Goal: Find specific page/section: Find specific page/section

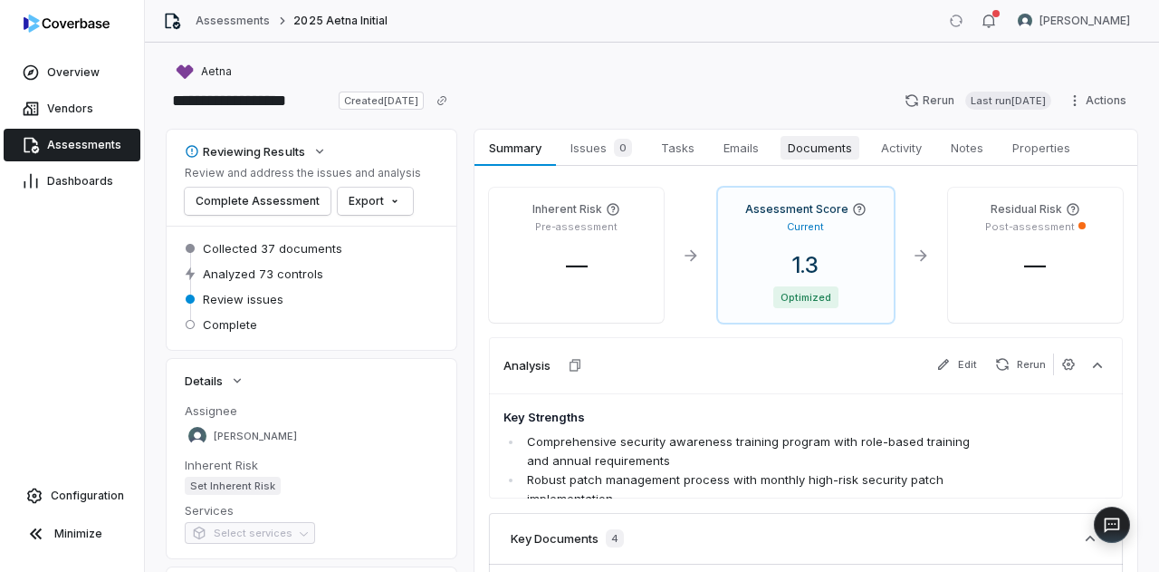
click at [799, 157] on span "Documents" at bounding box center [820, 148] width 79 height 24
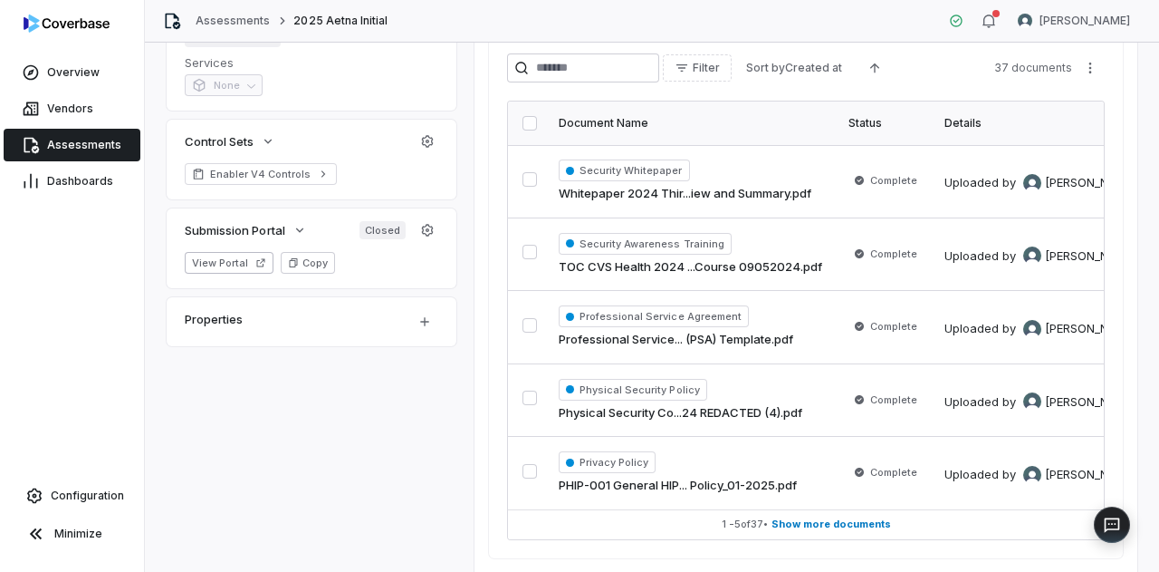
scroll to position [518, 0]
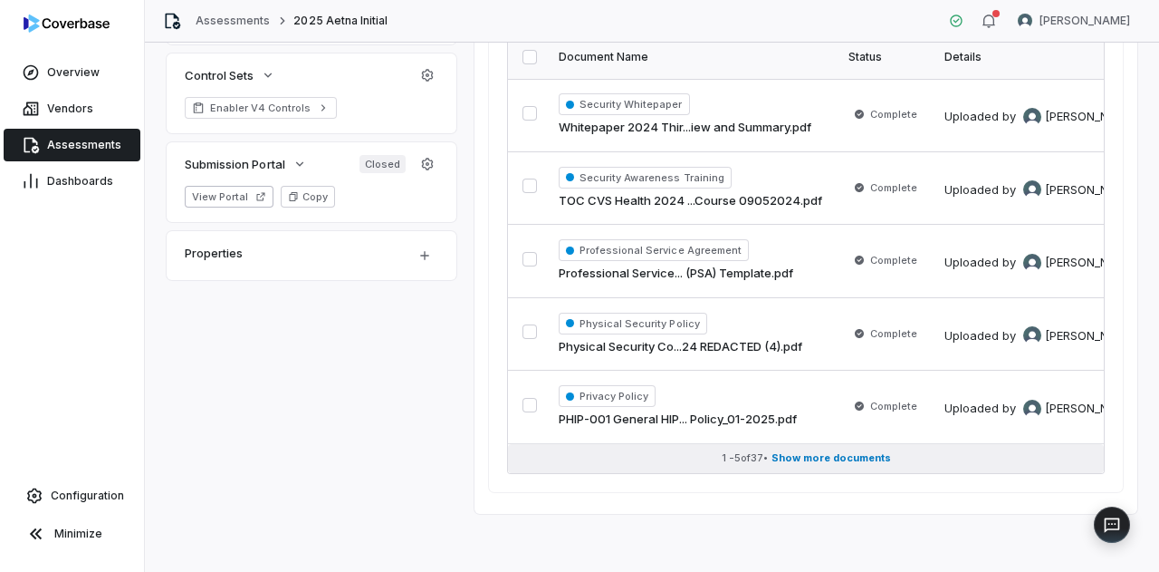
click at [844, 459] on button "1 - 5 of 37 • Show more documents" at bounding box center [806, 458] width 596 height 29
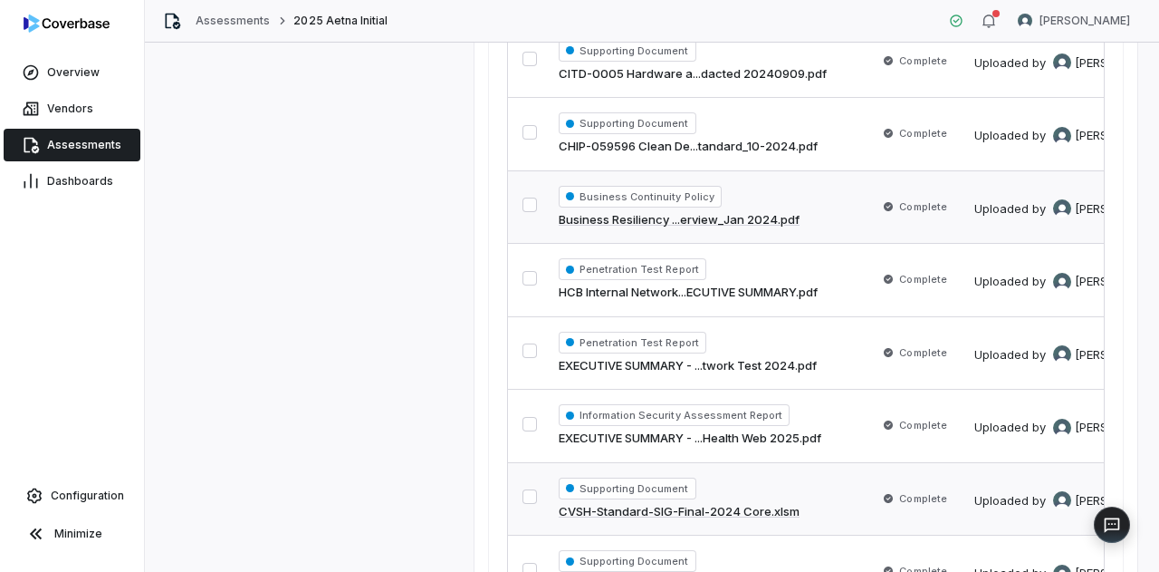
scroll to position [1952, 0]
click at [89, 152] on link "Assessments" at bounding box center [72, 145] width 137 height 33
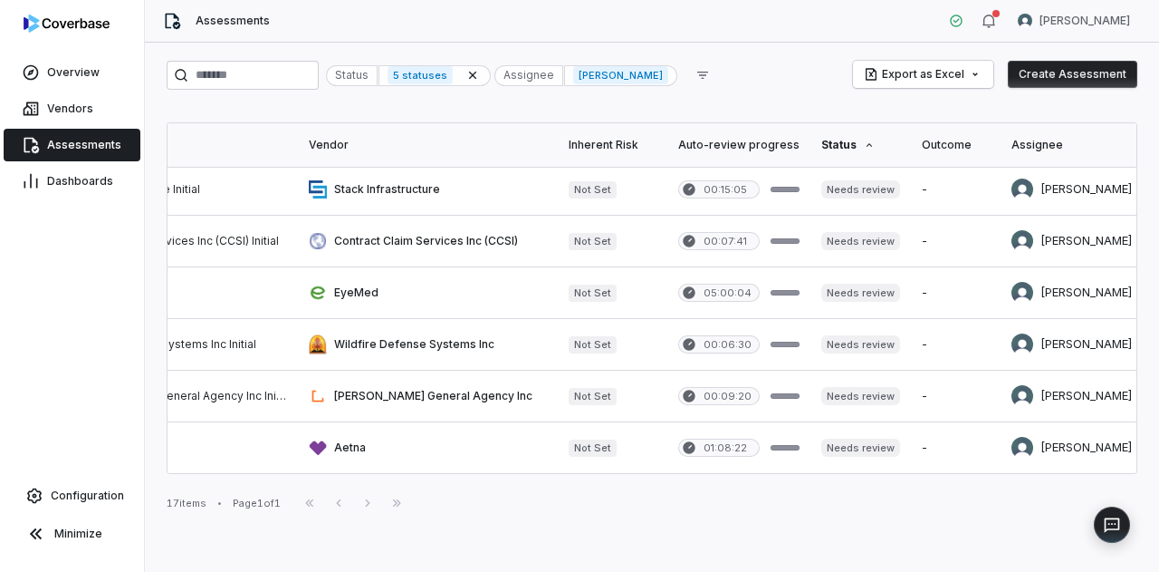
scroll to position [573, 292]
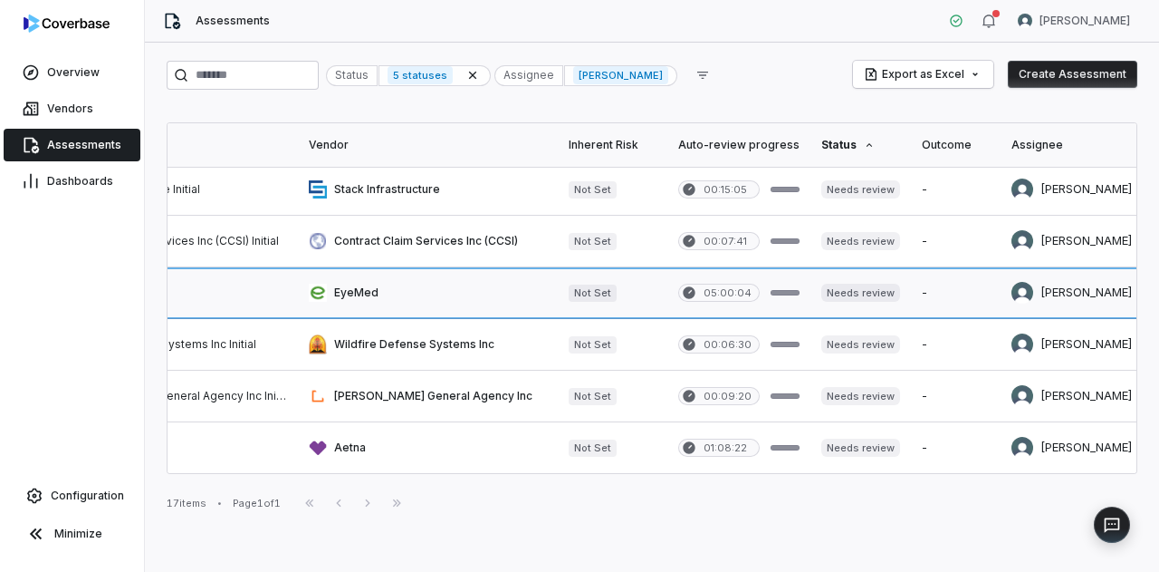
click at [368, 302] on link at bounding box center [428, 292] width 260 height 51
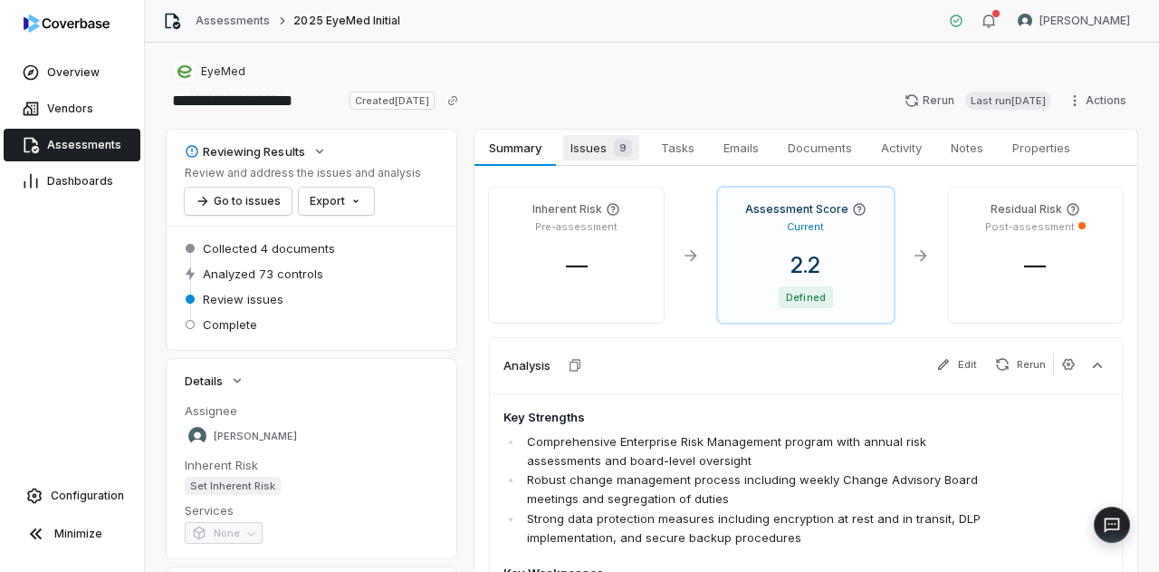
click at [591, 149] on span "Issues 9" at bounding box center [601, 147] width 76 height 25
